Goal: Information Seeking & Learning: Learn about a topic

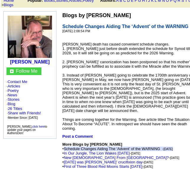
scroll to position [59, 0]
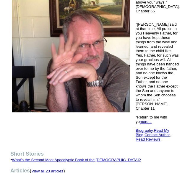
scroll to position [148, 0]
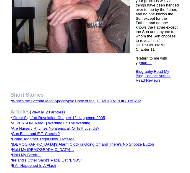
click at [63, 110] on font "View all 23 articles" at bounding box center [47, 112] width 32 height 4
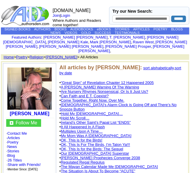
click at [178, 66] on link "sort by date" at bounding box center [120, 70] width 122 height 9
